Goal: Task Accomplishment & Management: Manage account settings

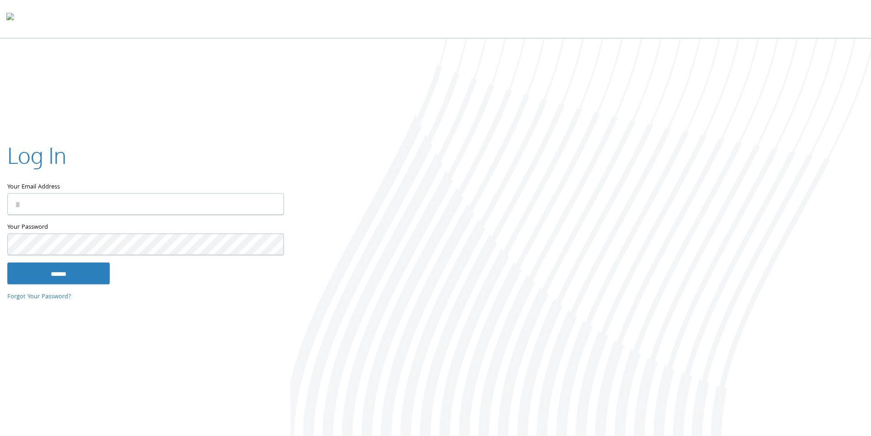
type input "**********"
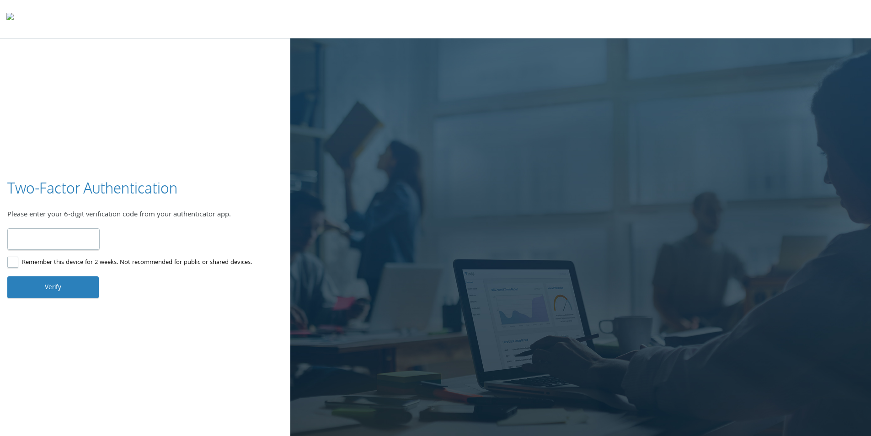
click at [47, 244] on input "number" at bounding box center [53, 238] width 92 height 21
type input "******"
